Goal: Task Accomplishment & Management: Manage account settings

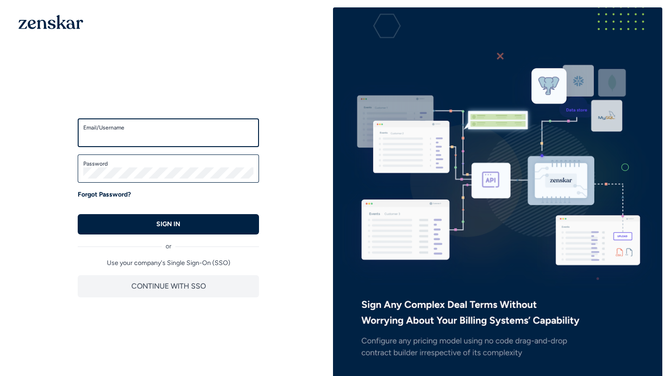
type input "**********"
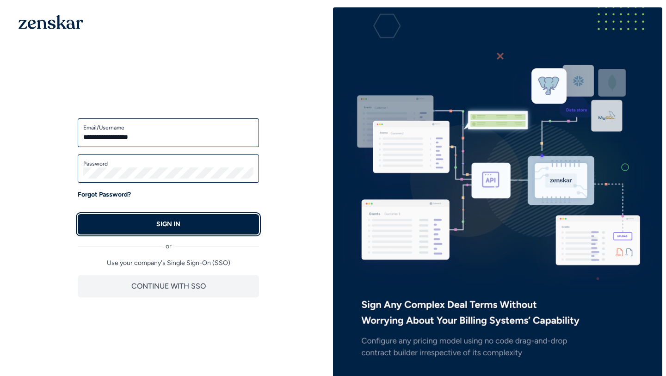
click at [199, 224] on button "SIGN IN" at bounding box center [168, 224] width 181 height 20
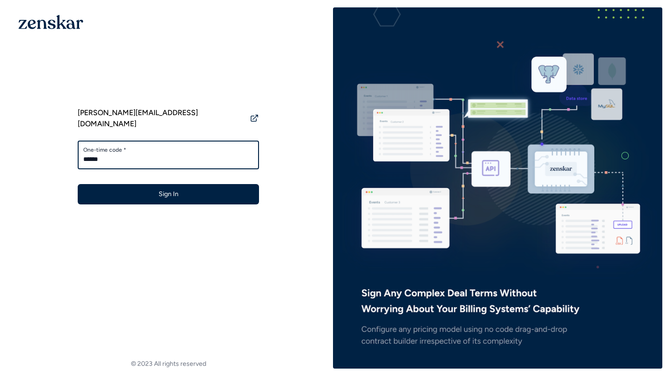
type input "******"
click at [78, 184] on button "Sign In" at bounding box center [168, 194] width 181 height 20
